Goal: Task Accomplishment & Management: Use online tool/utility

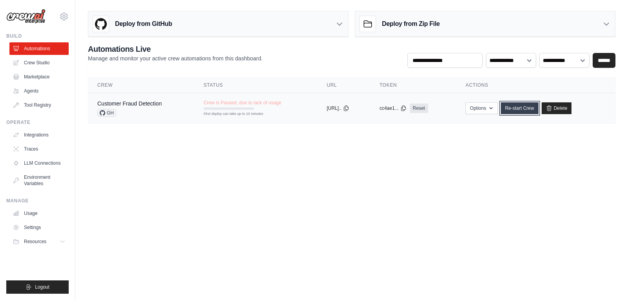
click at [534, 106] on link "Re-start Crew" at bounding box center [520, 108] width 38 height 12
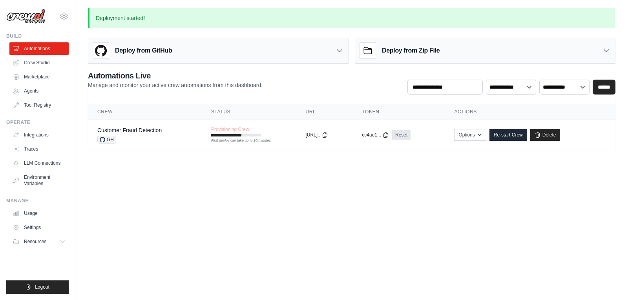
click at [306, 7] on main "Deployment started! Deploy from GitHub Deploy your project directly from GitHub…" at bounding box center [351, 83] width 552 height 167
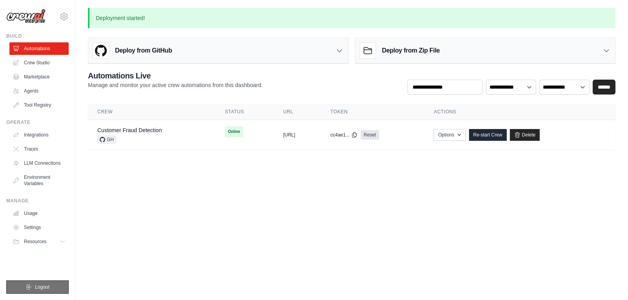
click at [22, 291] on button "Logout" at bounding box center [37, 287] width 62 height 13
